Goal: Entertainment & Leisure: Consume media (video, audio)

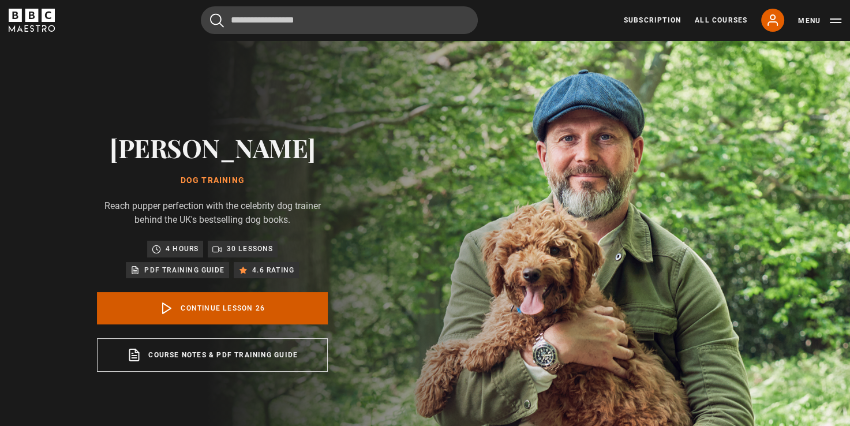
click at [222, 310] on link "Continue lesson 26" at bounding box center [212, 308] width 231 height 32
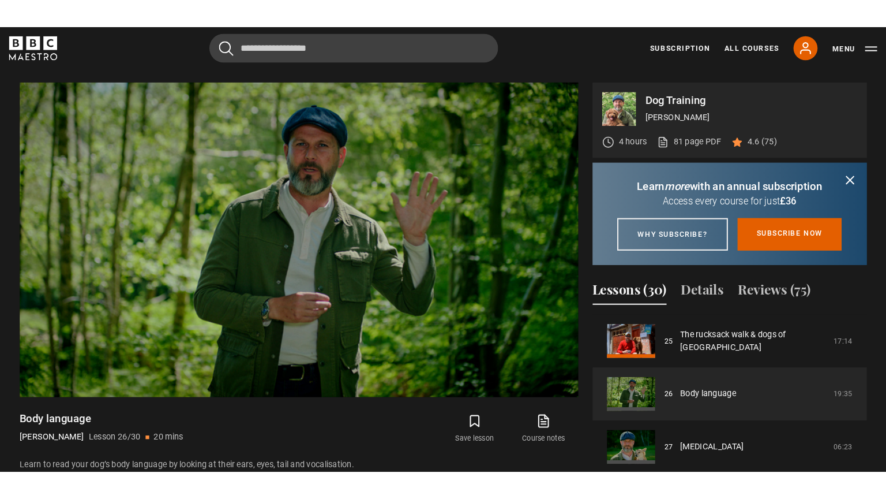
scroll to position [464, 0]
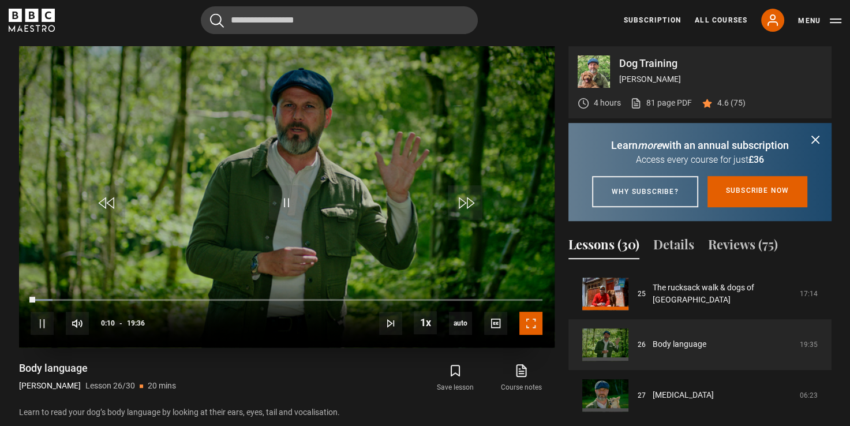
click at [531, 317] on span "Video Player" at bounding box center [530, 323] width 23 height 23
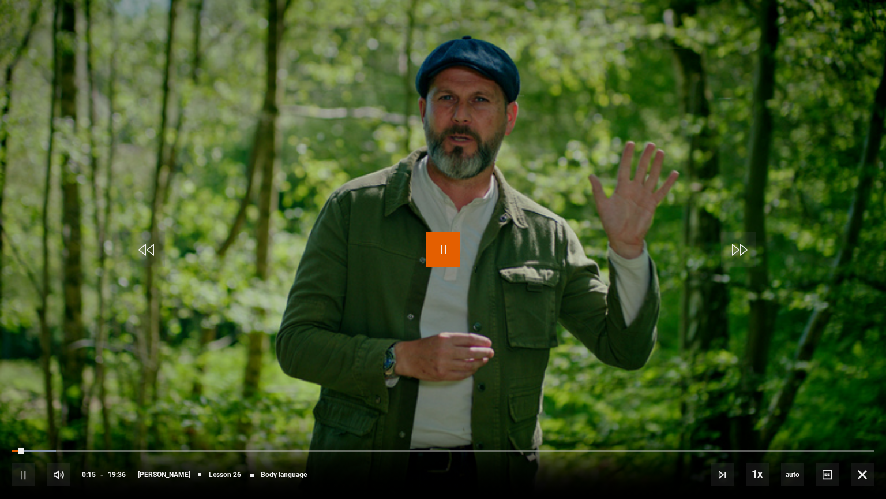
click at [448, 250] on span "Video Player" at bounding box center [443, 249] width 35 height 35
click at [434, 253] on span "Video Player" at bounding box center [443, 249] width 35 height 35
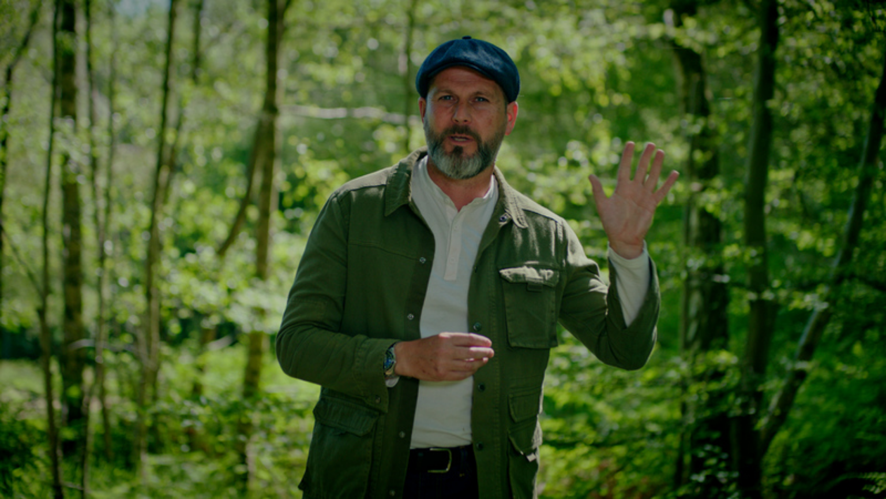
click at [425, 359] on video "Video Player" at bounding box center [443, 249] width 886 height 499
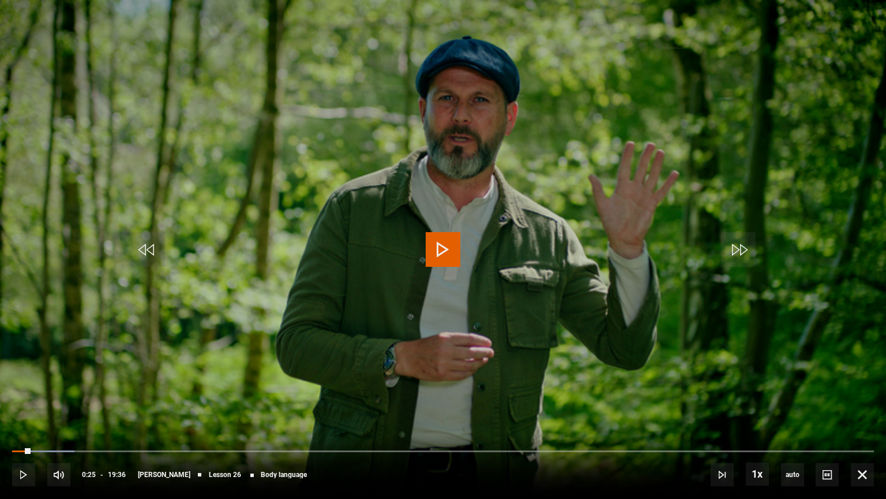
click at [456, 256] on span "Video Player" at bounding box center [443, 249] width 35 height 35
click at [443, 235] on span "Video Player" at bounding box center [443, 249] width 35 height 35
click at [849, 286] on video "Video Player" at bounding box center [443, 249] width 886 height 499
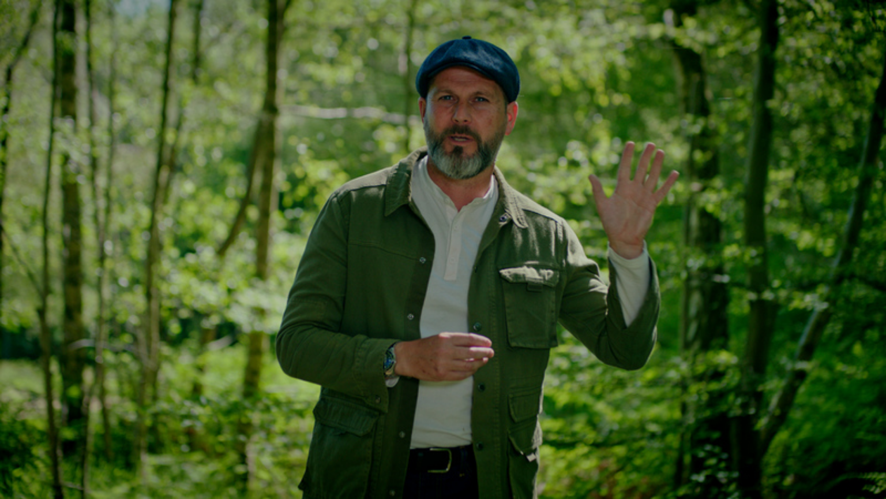
click at [849, 286] on video "Video Player" at bounding box center [443, 249] width 886 height 499
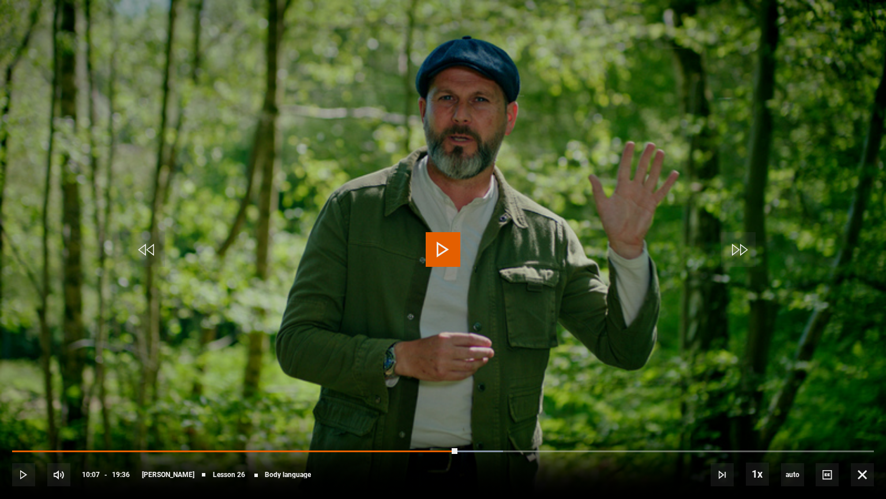
click at [447, 247] on span "Video Player" at bounding box center [443, 249] width 35 height 35
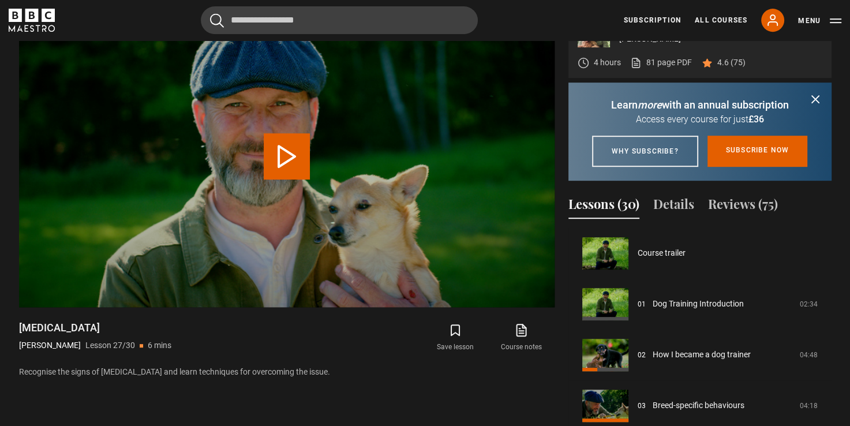
scroll to position [1320, 0]
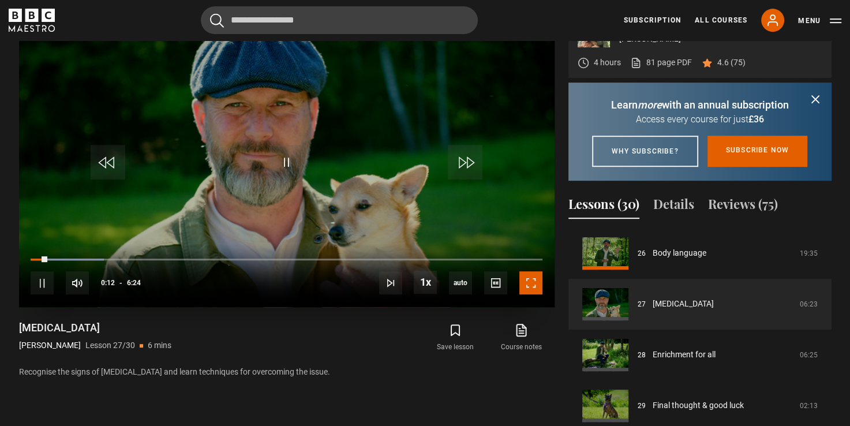
click at [527, 286] on span "Video Player" at bounding box center [530, 282] width 23 height 23
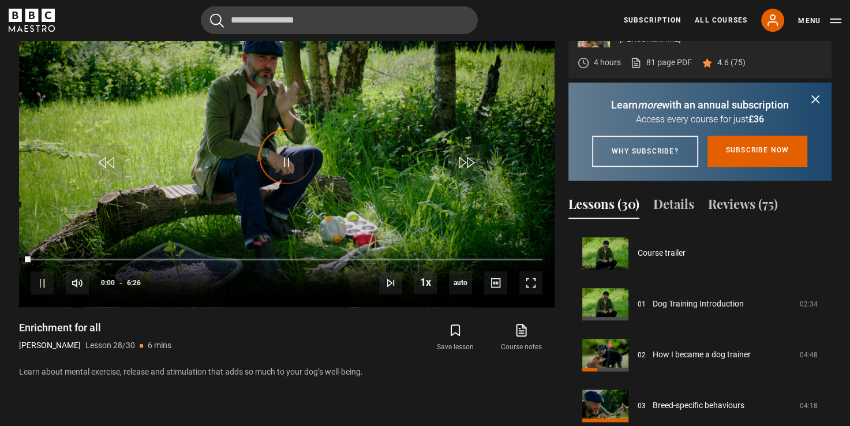
scroll to position [1325, 0]
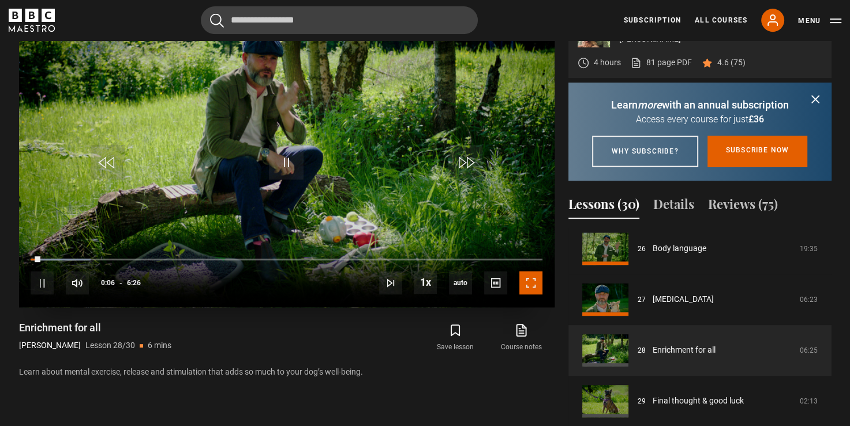
click at [535, 287] on span "Video Player" at bounding box center [530, 282] width 23 height 23
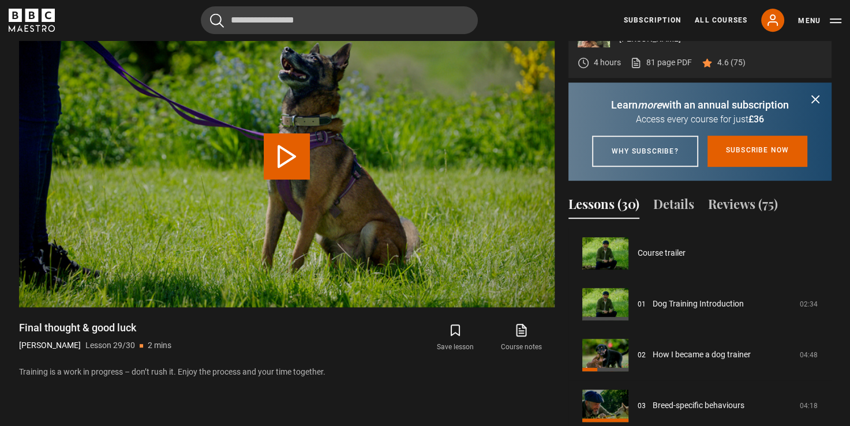
scroll to position [1325, 0]
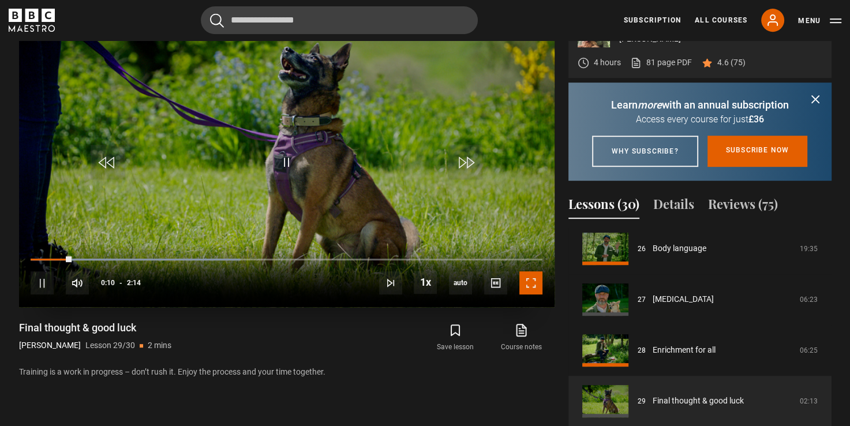
click at [534, 287] on span "Video Player" at bounding box center [530, 282] width 23 height 23
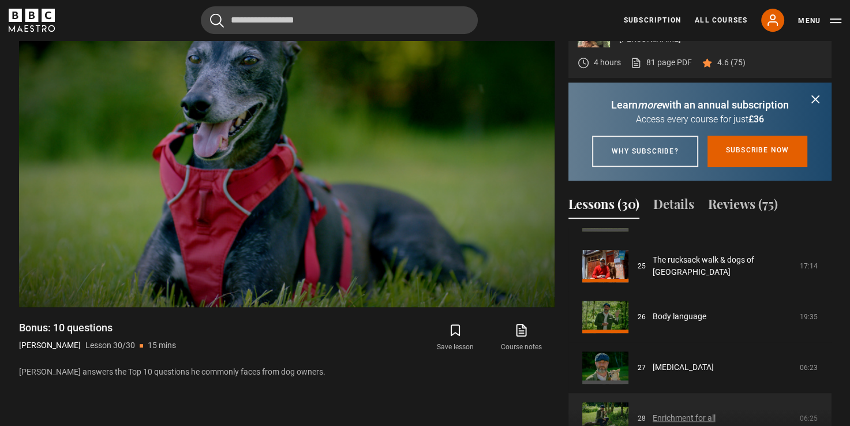
scroll to position [1246, 0]
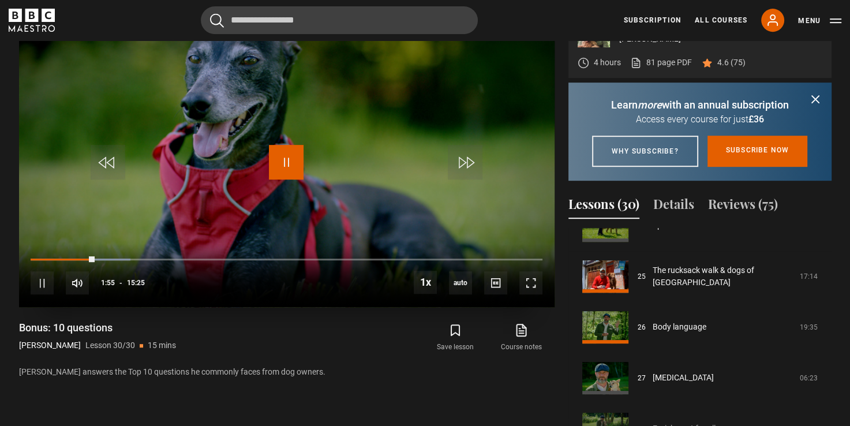
click at [279, 148] on span "Video Player" at bounding box center [286, 162] width 35 height 35
click at [534, 282] on span "Video Player" at bounding box center [530, 282] width 23 height 23
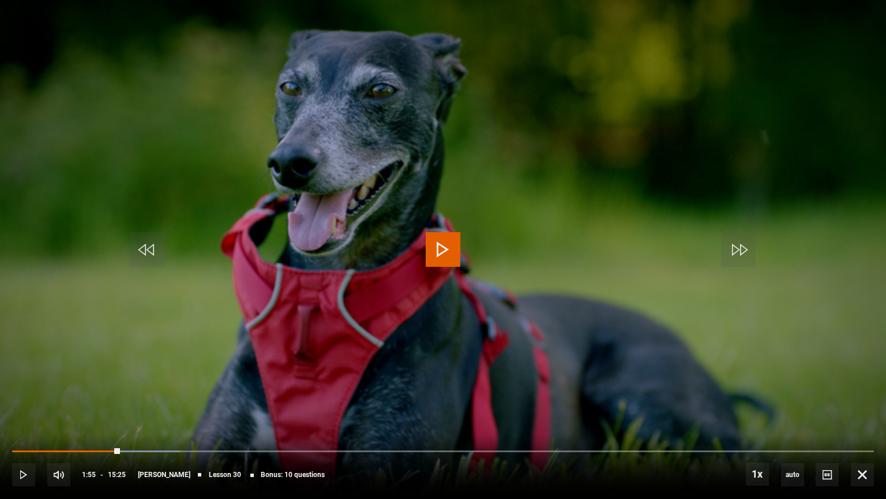
click at [448, 254] on span "Video Player" at bounding box center [443, 249] width 35 height 35
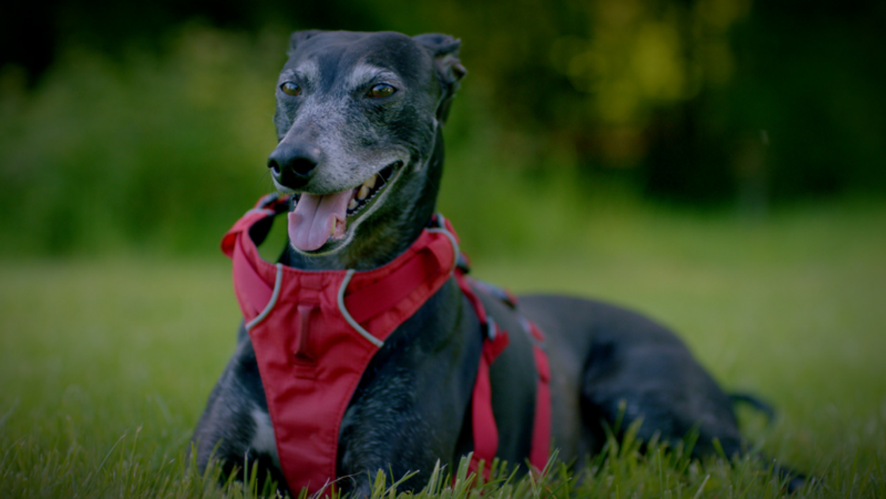
drag, startPoint x: 886, startPoint y: 355, endPoint x: 848, endPoint y: 374, distance: 42.6
click at [848, 374] on video "Video Player" at bounding box center [443, 249] width 886 height 499
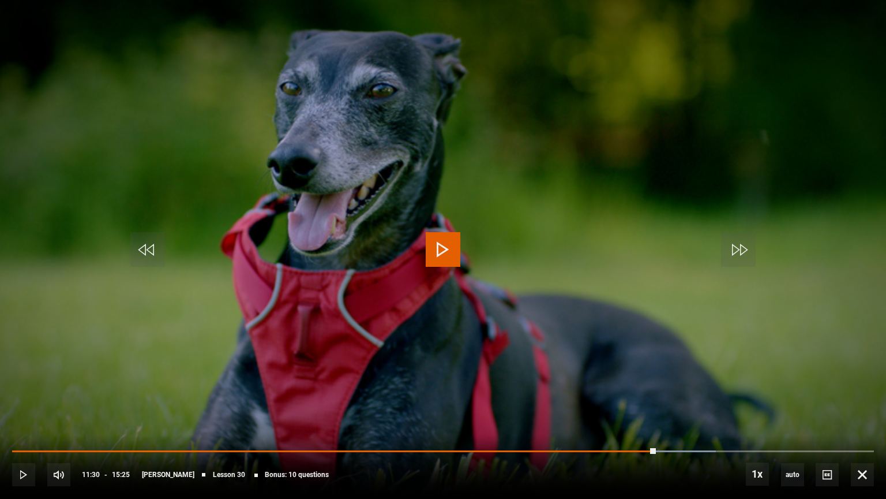
click at [443, 247] on span "Video Player" at bounding box center [443, 249] width 35 height 35
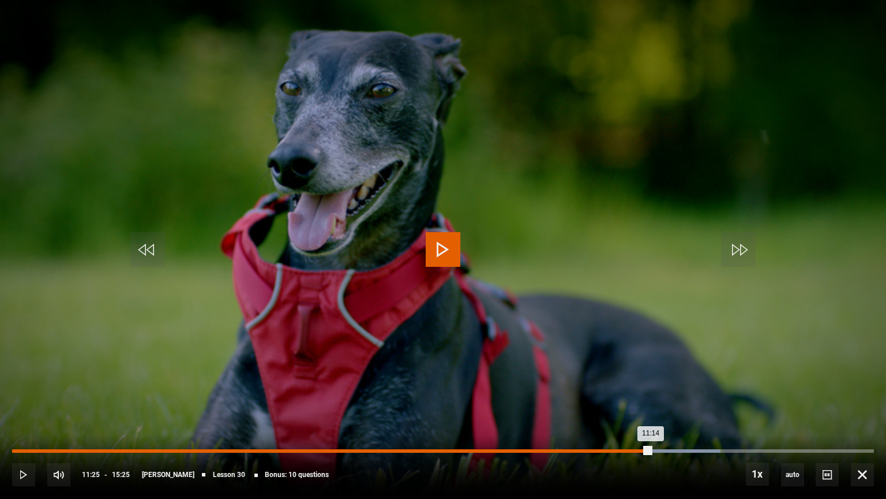
drag, startPoint x: 661, startPoint y: 450, endPoint x: 640, endPoint y: 451, distance: 20.8
click at [640, 425] on div "Loaded : 82.16% 11:14 11:14" at bounding box center [443, 450] width 862 height 3
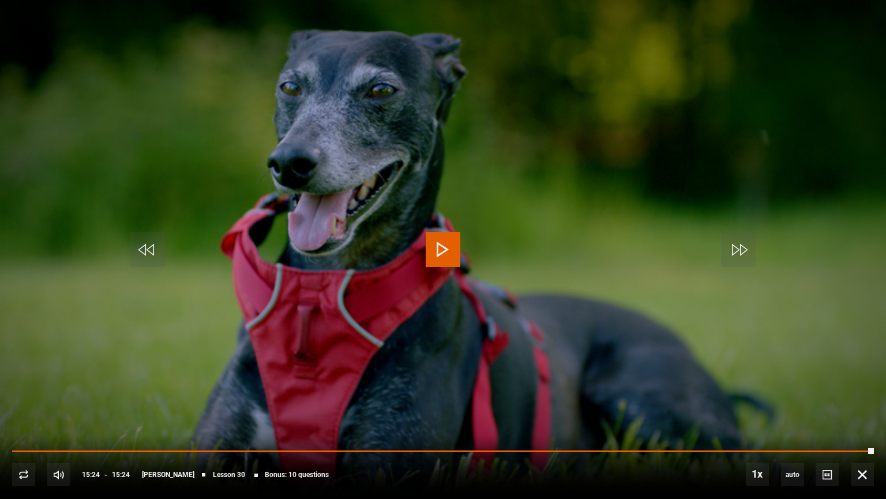
drag, startPoint x: 872, startPoint y: 448, endPoint x: 455, endPoint y: 354, distance: 428.3
click at [455, 354] on video "Video Player" at bounding box center [443, 249] width 886 height 499
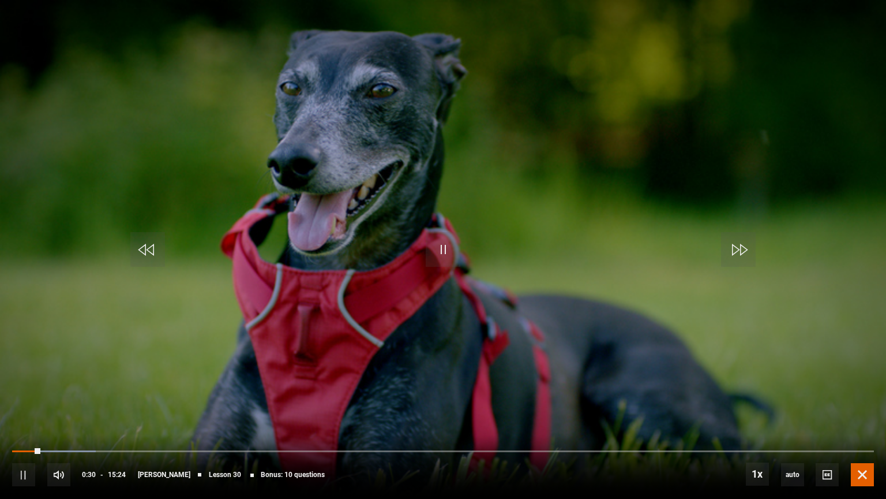
click at [849, 425] on span "Video Player" at bounding box center [862, 474] width 23 height 23
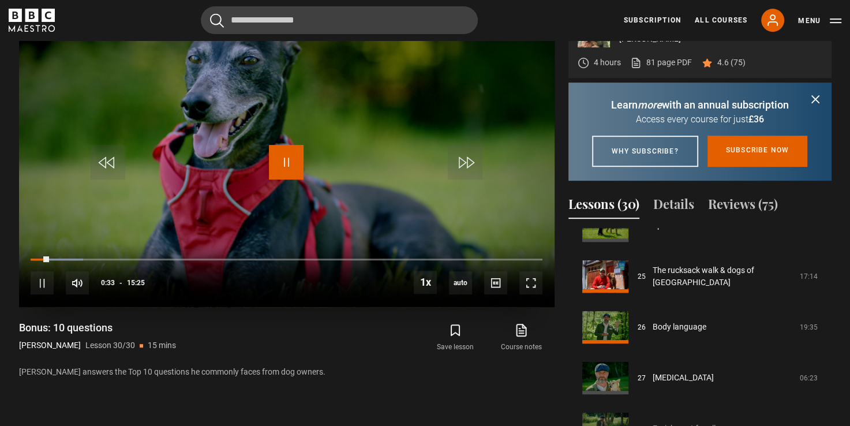
click at [297, 166] on span "Video Player" at bounding box center [286, 162] width 35 height 35
